Goal: Find specific page/section: Find specific page/section

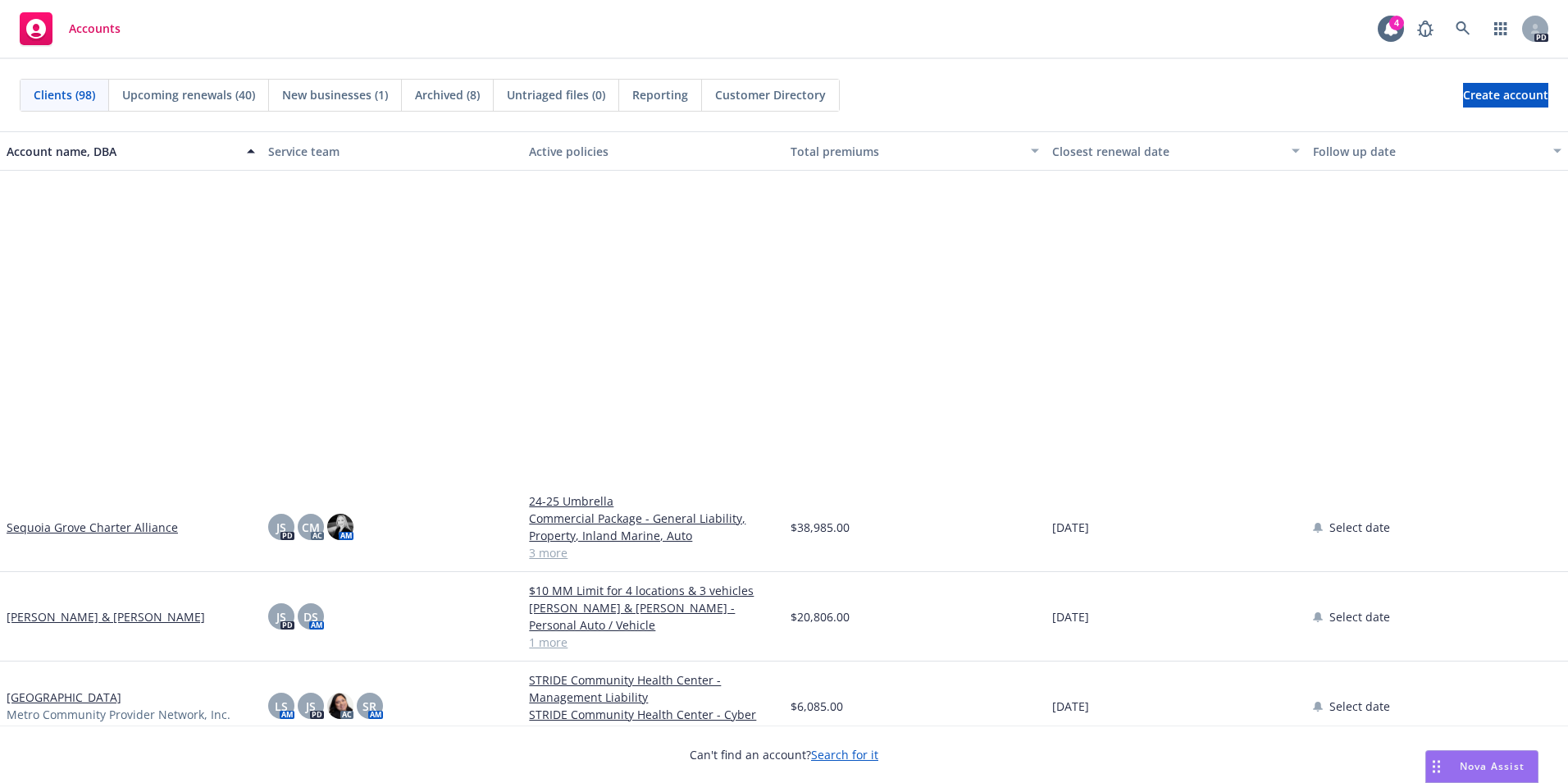
scroll to position [5414, 0]
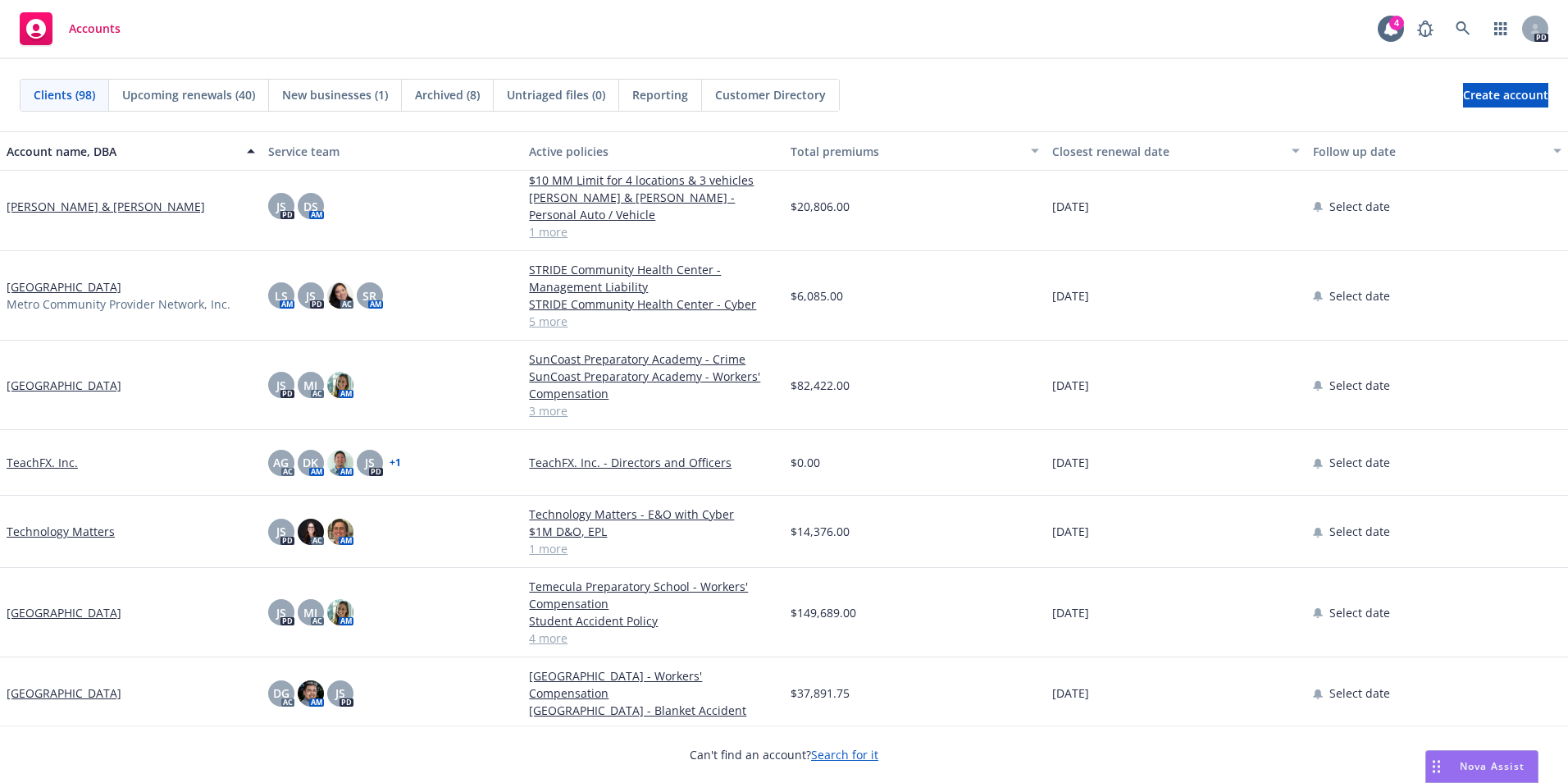
click at [86, 390] on link "[GEOGRAPHIC_DATA]" at bounding box center [64, 385] width 114 height 17
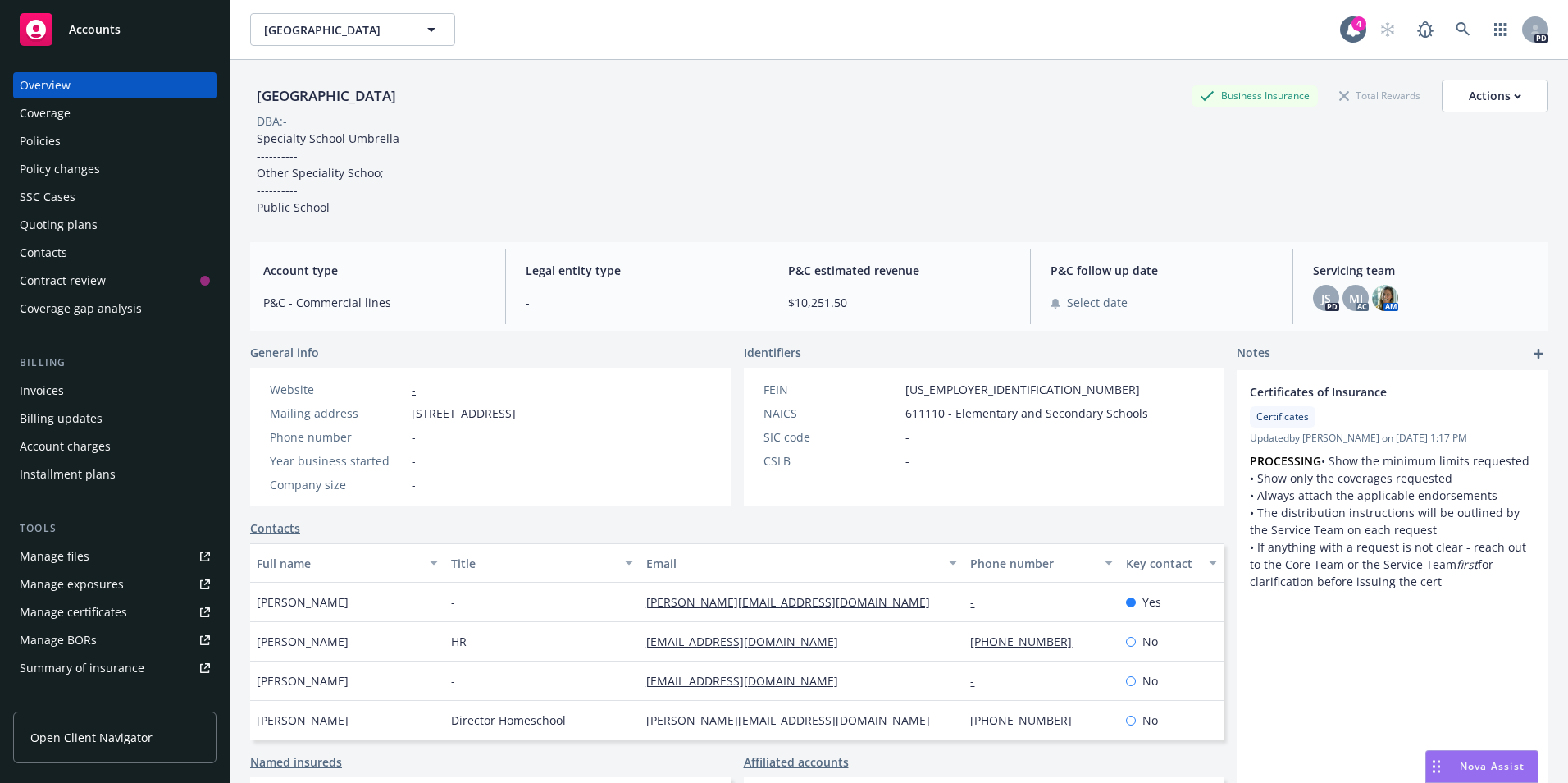
click at [43, 132] on div "Policies" at bounding box center [40, 141] width 41 height 27
